Goal: Information Seeking & Learning: Compare options

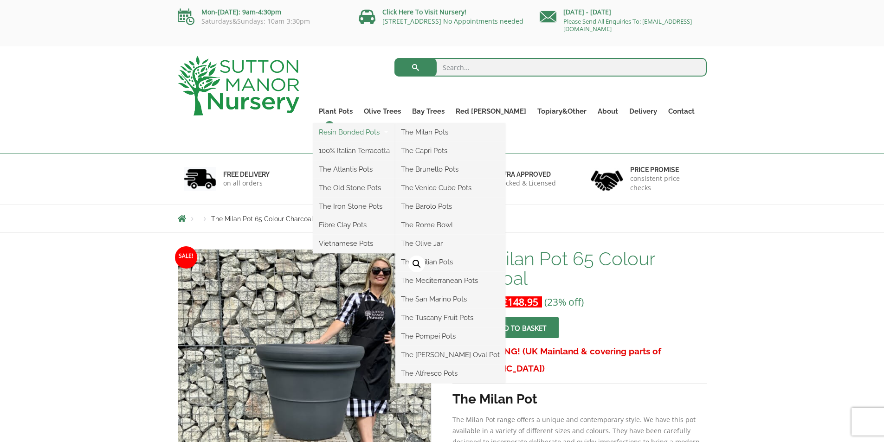
click at [352, 131] on link "Resin Bonded Pots" at bounding box center [354, 132] width 82 height 14
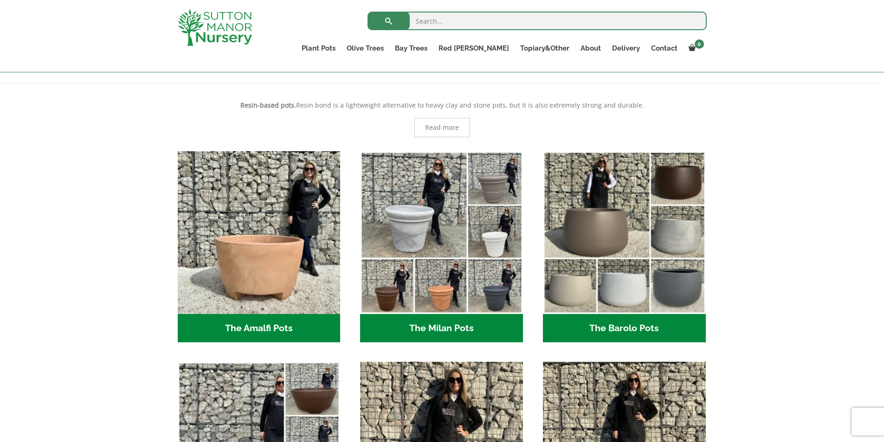
scroll to position [195, 0]
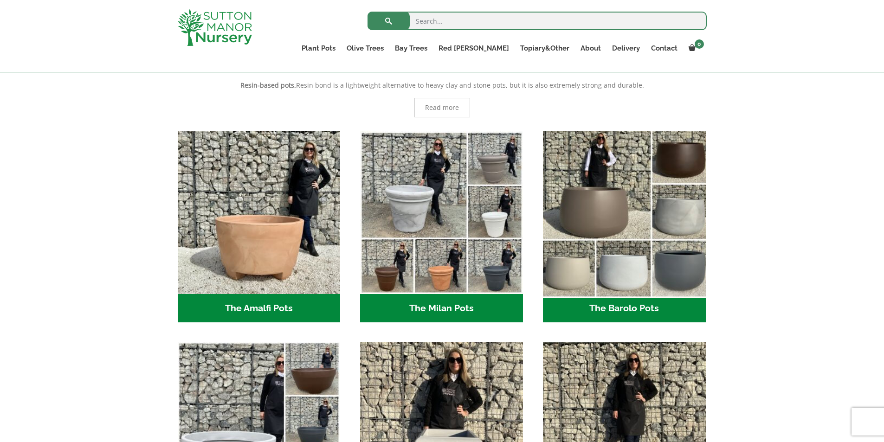
click at [619, 268] on img "Visit product category The Barolo Pots" at bounding box center [624, 212] width 171 height 171
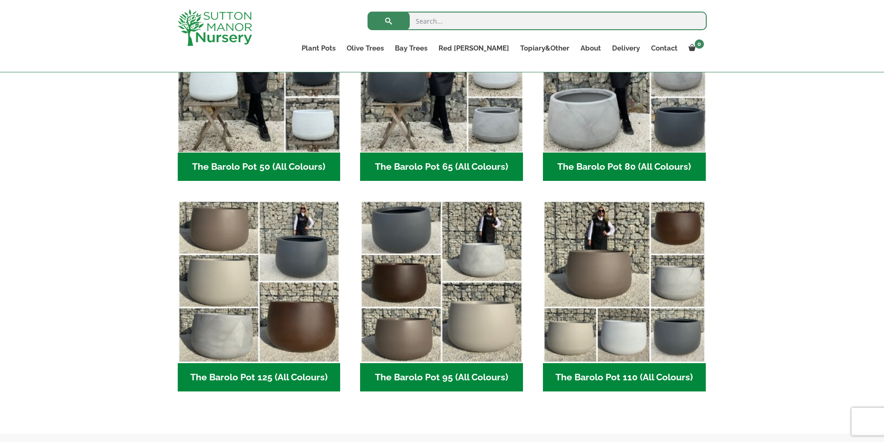
scroll to position [299, 0]
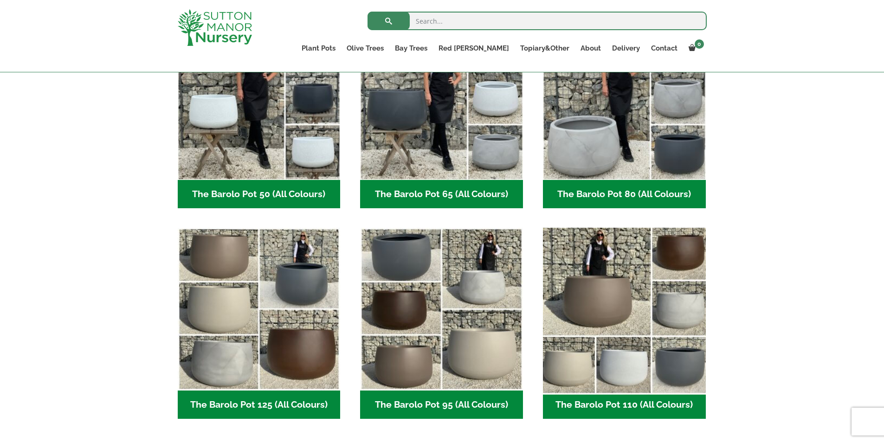
click at [609, 336] on img "Visit product category The Barolo Pot 110 (All Colours)" at bounding box center [624, 309] width 171 height 171
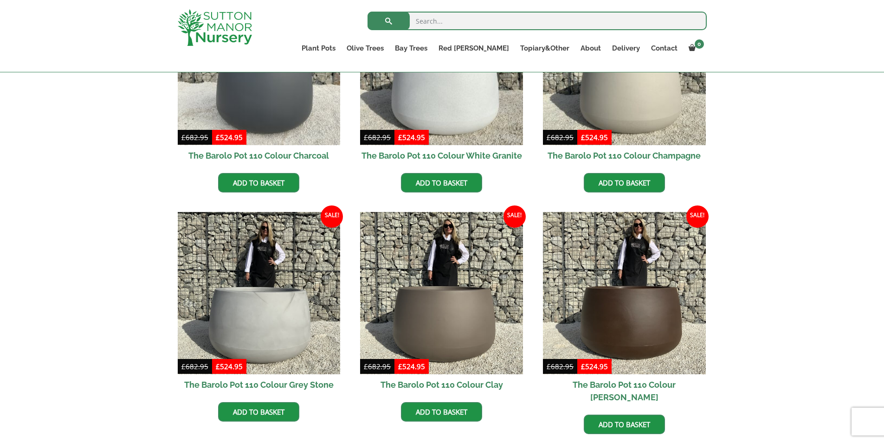
scroll to position [326, 0]
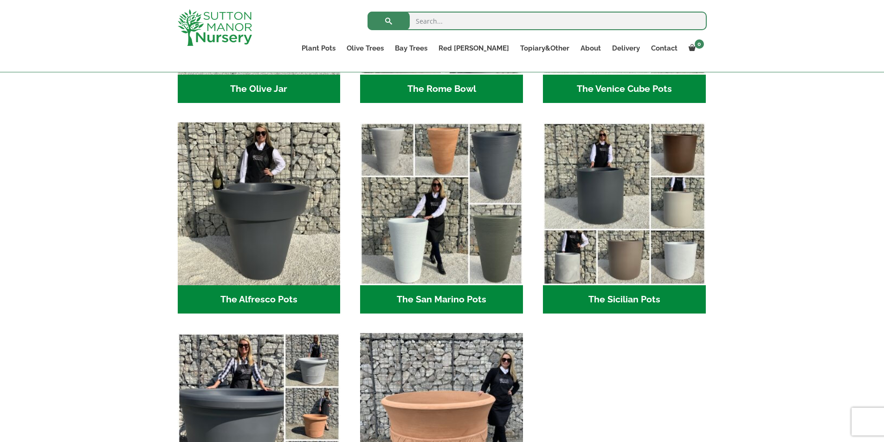
scroll to position [1076, 0]
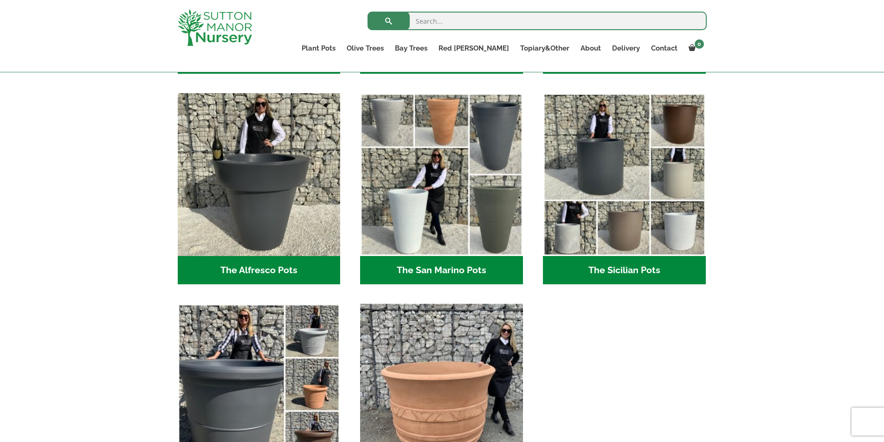
click at [615, 272] on h2 "The Sicilian Pots (18)" at bounding box center [624, 270] width 163 height 29
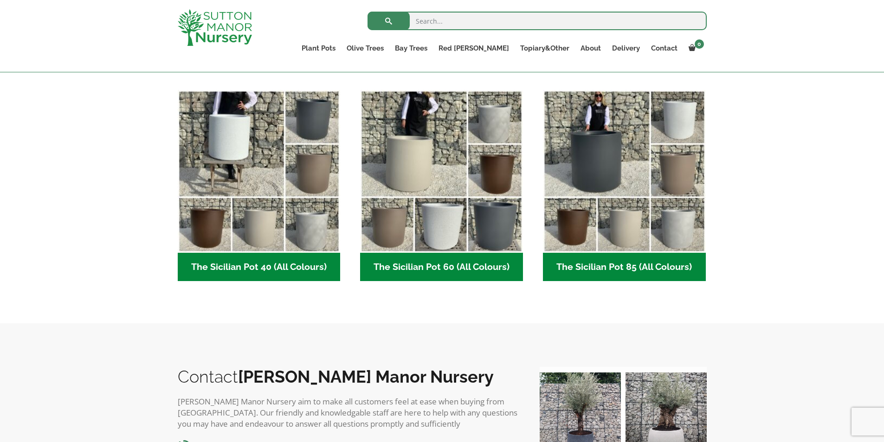
scroll to position [260, 0]
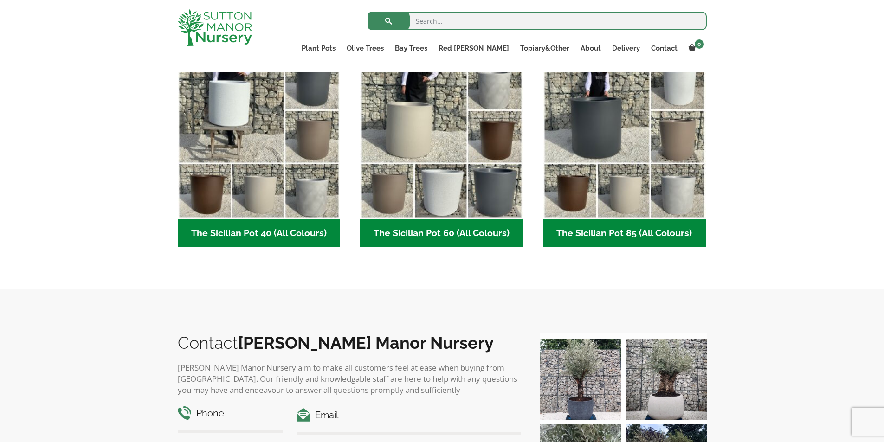
click at [610, 235] on h2 "The Sicilian Pot 85 (All Colours) (6)" at bounding box center [624, 233] width 163 height 29
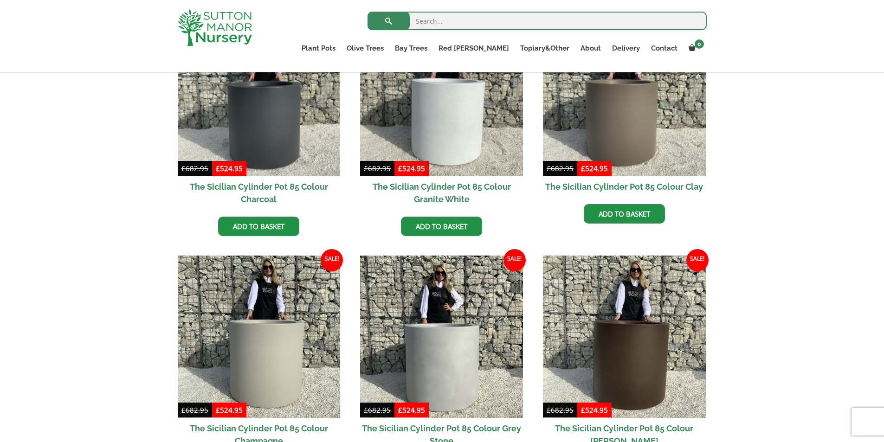
scroll to position [292, 0]
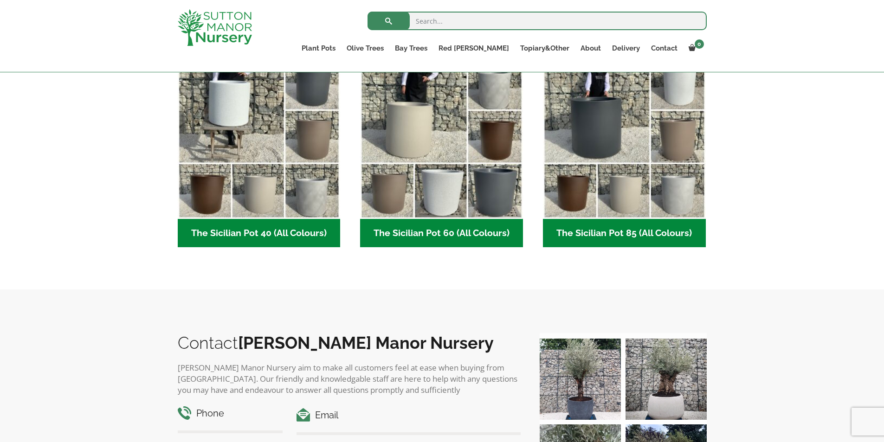
click at [233, 231] on h2 "The Sicilian Pot 40 (All Colours) (6)" at bounding box center [259, 233] width 163 height 29
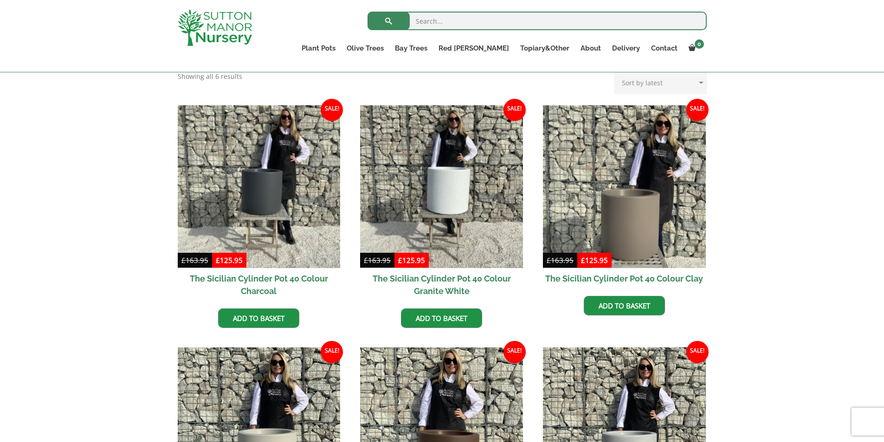
scroll to position [206, 0]
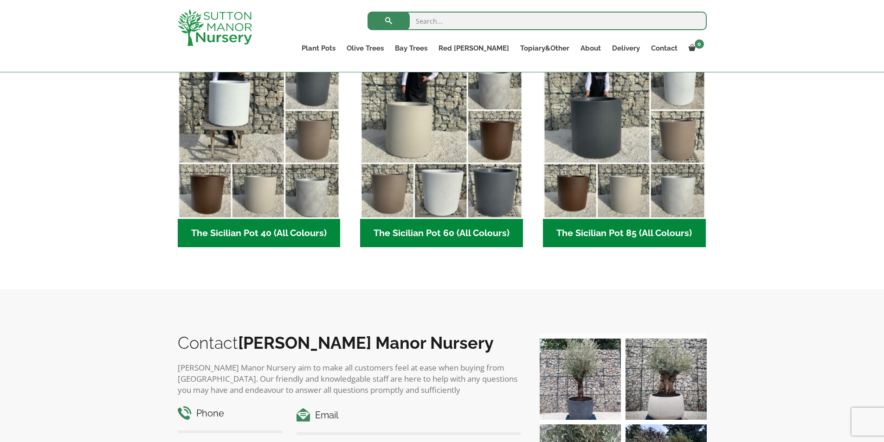
click at [421, 233] on h2 "The Sicilian Pot 60 (All Colours) (6)" at bounding box center [441, 233] width 163 height 29
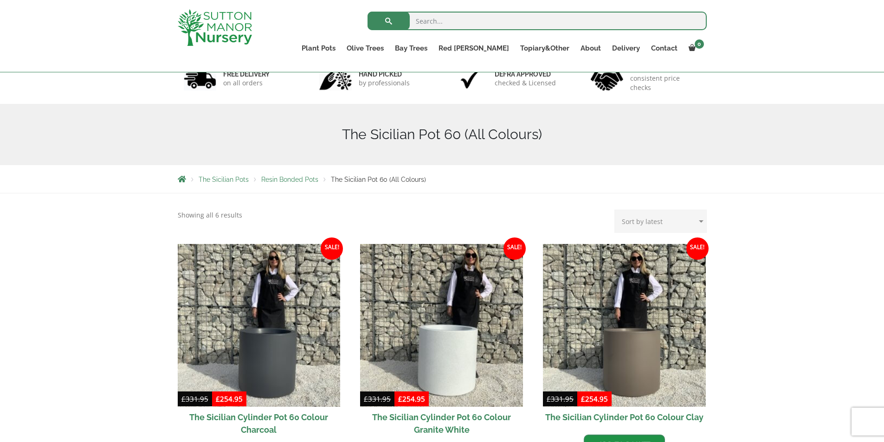
scroll to position [64, 0]
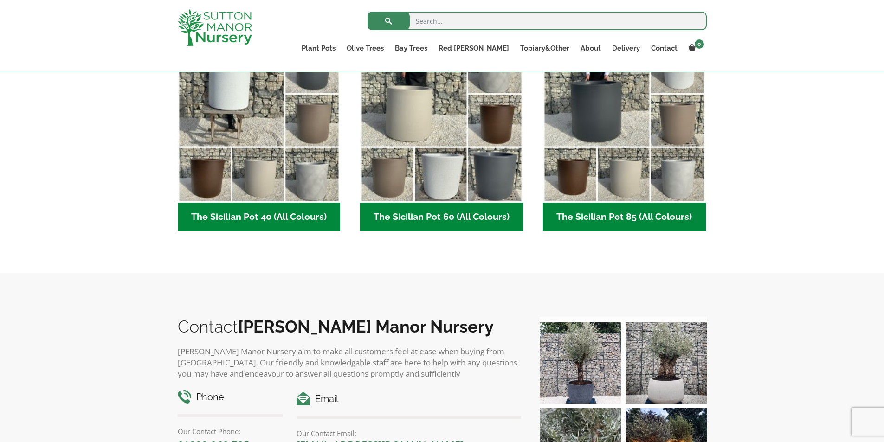
scroll to position [166, 0]
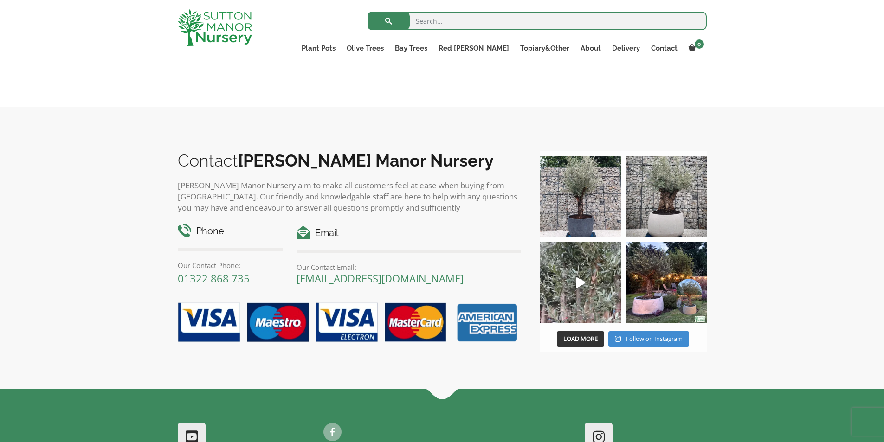
scroll to position [1527, 0]
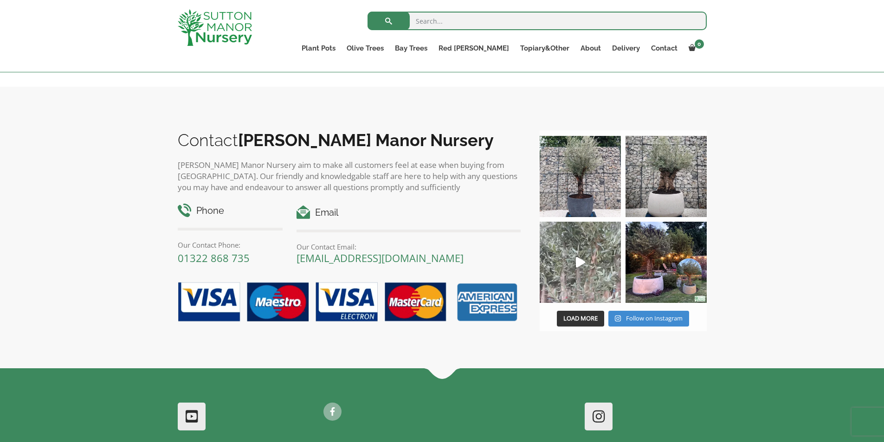
click at [579, 262] on icon "Play" at bounding box center [580, 262] width 9 height 11
